Goal: Task Accomplishment & Management: Manage account settings

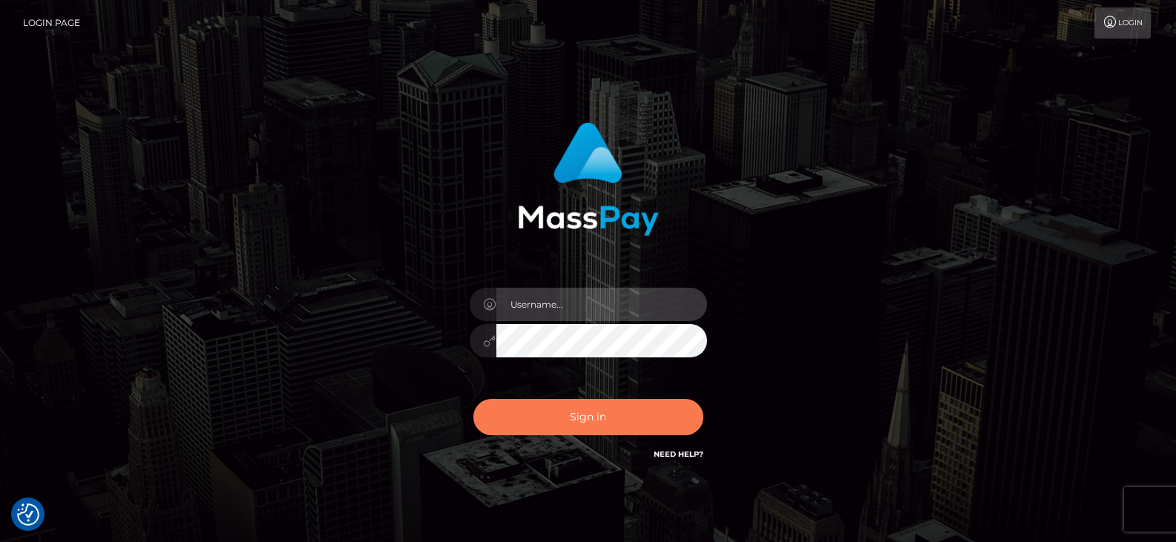
type input "Nocelyn.xcite"
click at [603, 428] on button "Sign in" at bounding box center [588, 417] width 230 height 36
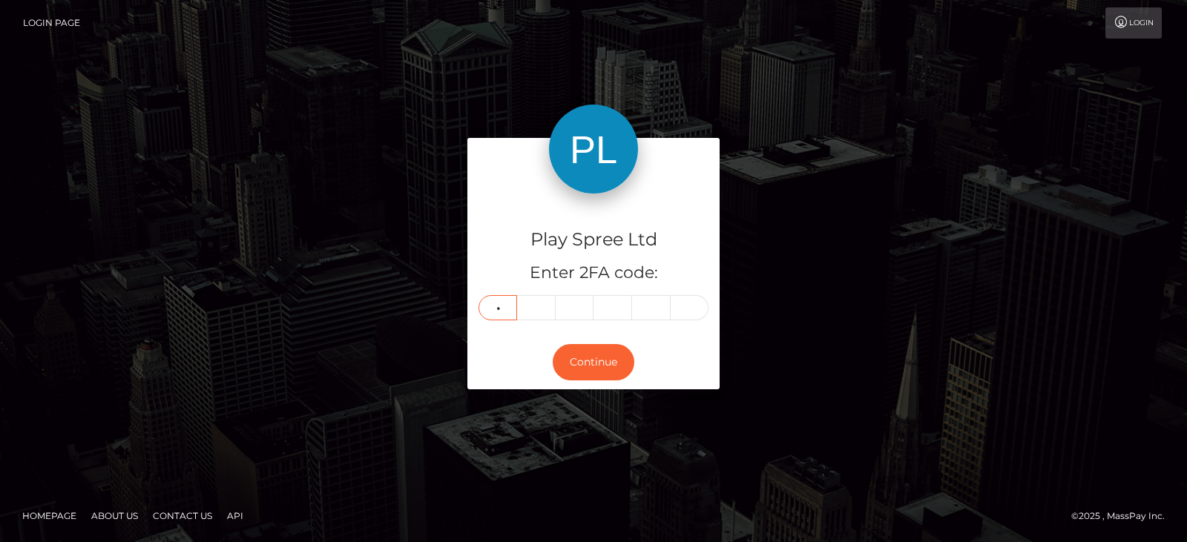
type input "0"
type input "4"
type input "3"
type input "4"
type input "9"
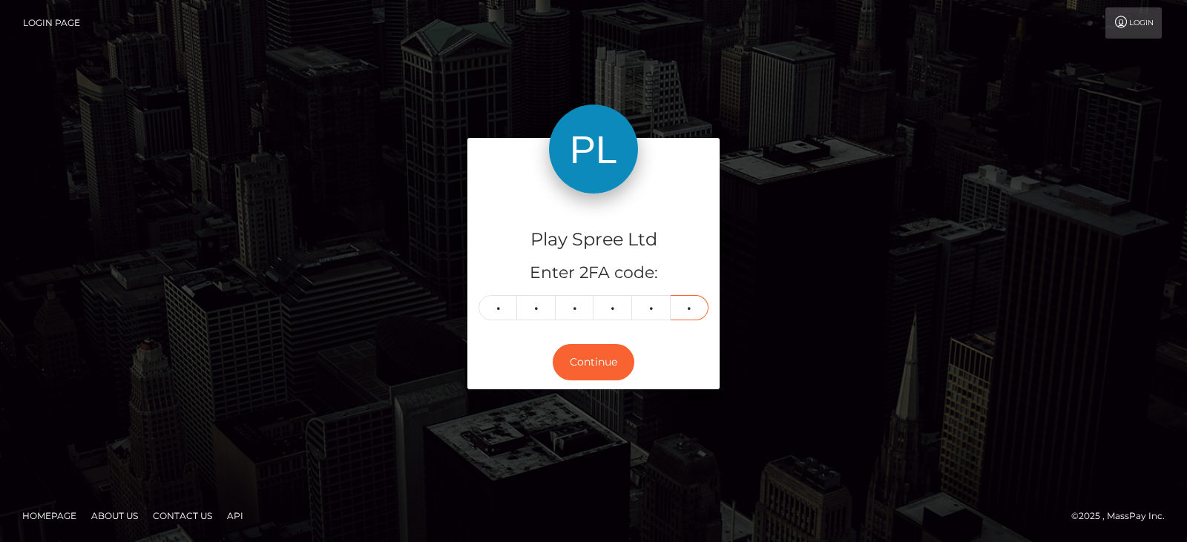
type input "2"
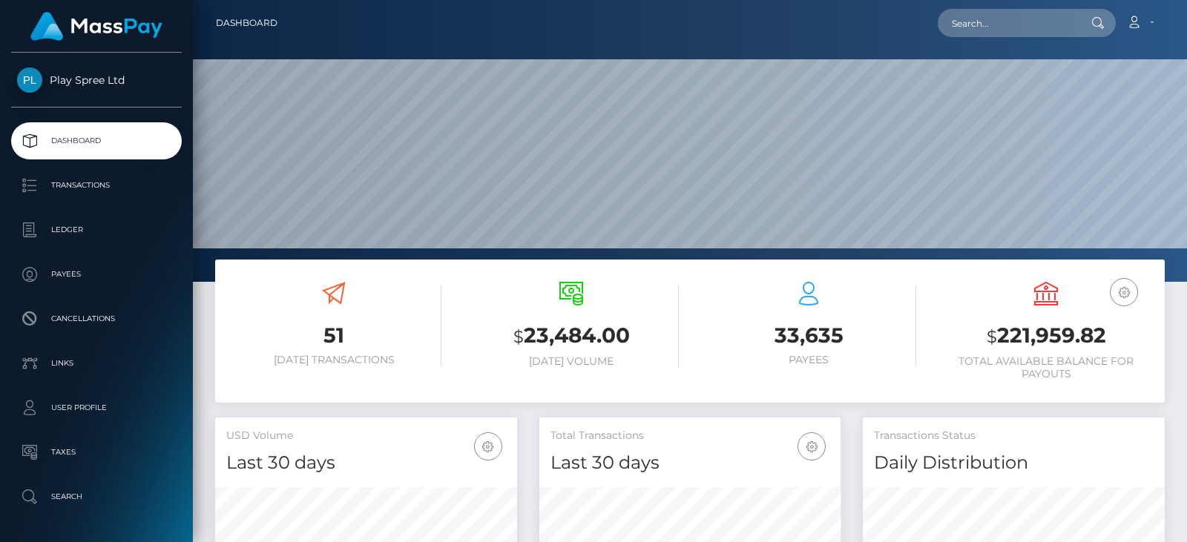
scroll to position [263, 301]
click at [1064, 326] on h3 "$ 221,959.82" at bounding box center [1045, 336] width 215 height 30
click at [1064, 328] on h3 "$ 221,959.82" at bounding box center [1045, 336] width 215 height 30
click at [1088, 343] on h3 "$ 221,959.82" at bounding box center [1045, 336] width 215 height 30
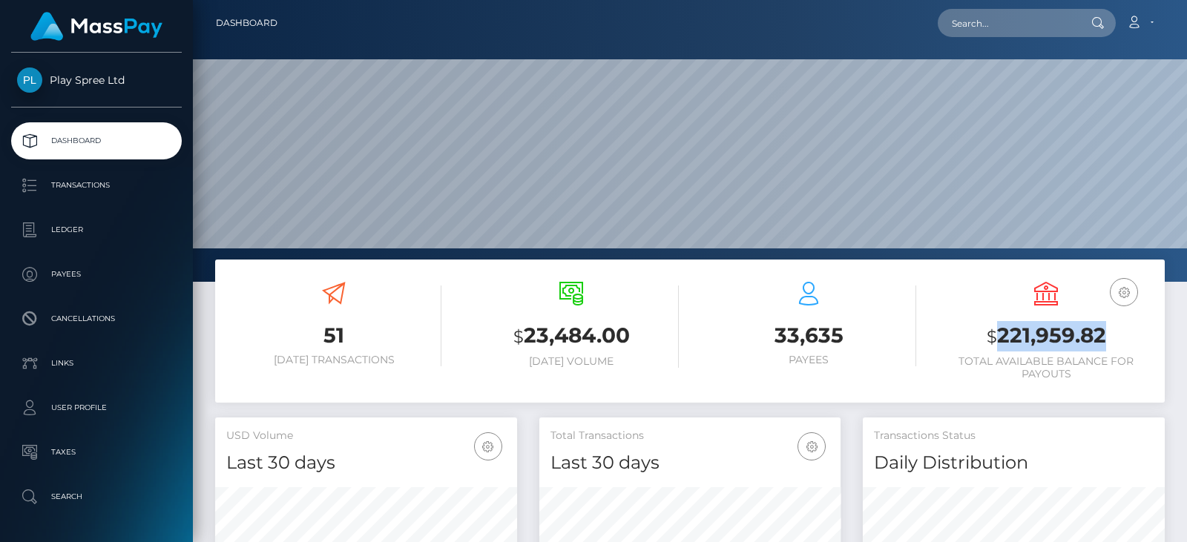
drag, startPoint x: 1116, startPoint y: 340, endPoint x: 999, endPoint y: 336, distance: 116.5
click at [999, 336] on h3 "$ 221,959.82" at bounding box center [1045, 336] width 215 height 30
copy h3 "221,959.82"
